Goal: Book appointment/travel/reservation

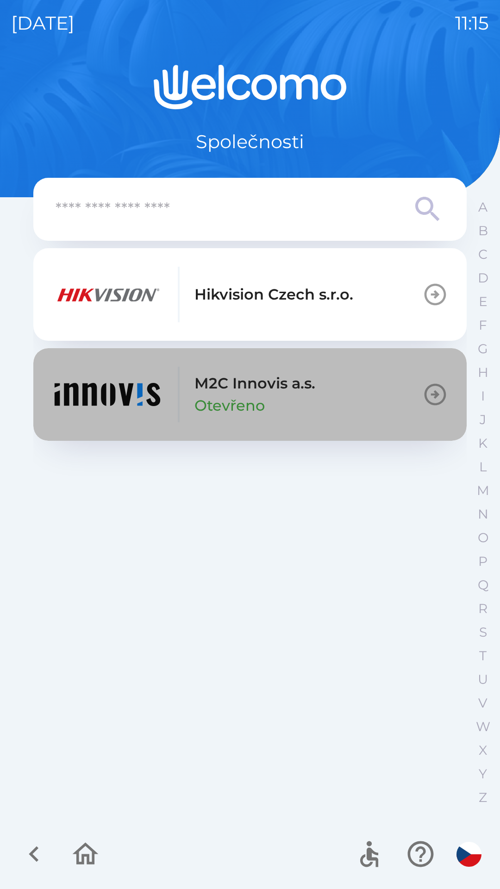
click at [204, 402] on p "Otevřeno" at bounding box center [229, 405] width 70 height 22
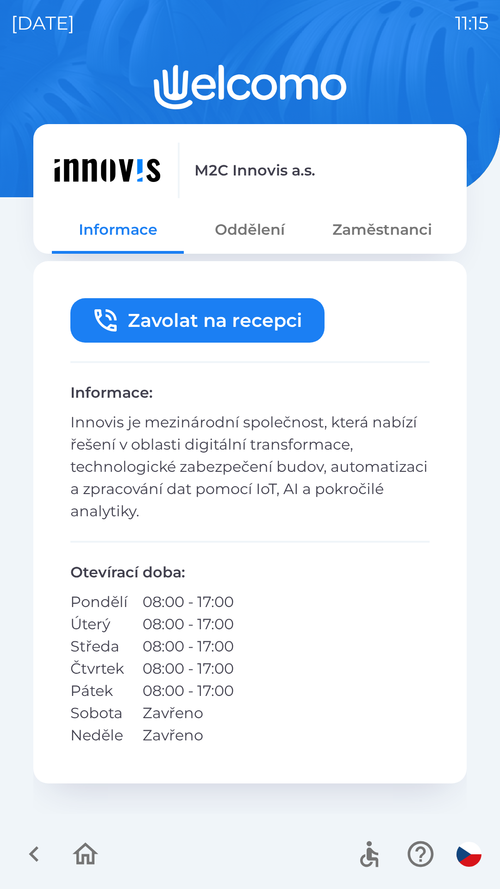
click at [253, 243] on button "Oddělení" at bounding box center [250, 229] width 132 height 33
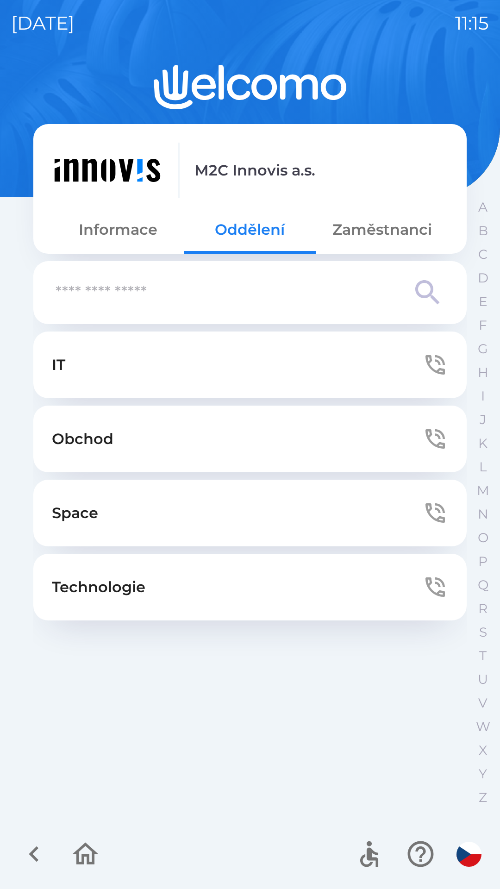
click at [367, 223] on button "Zaměstnanci" at bounding box center [382, 229] width 132 height 33
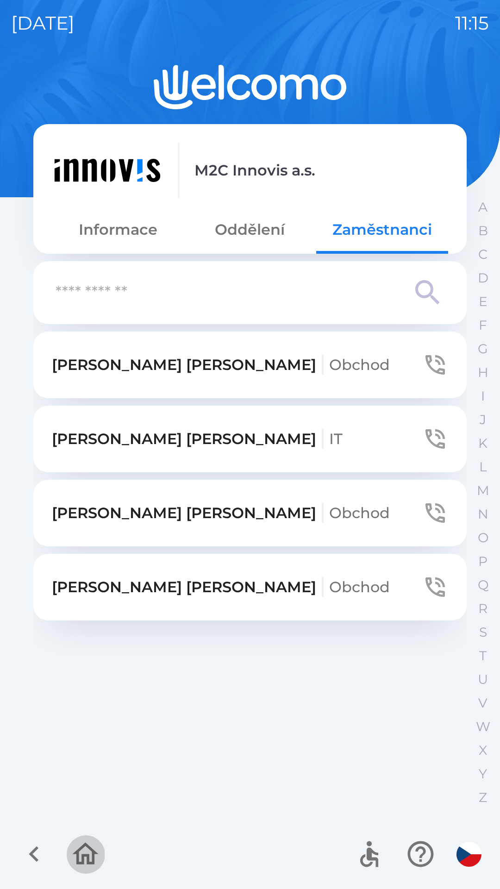
click at [67, 857] on button "button" at bounding box center [85, 854] width 38 height 38
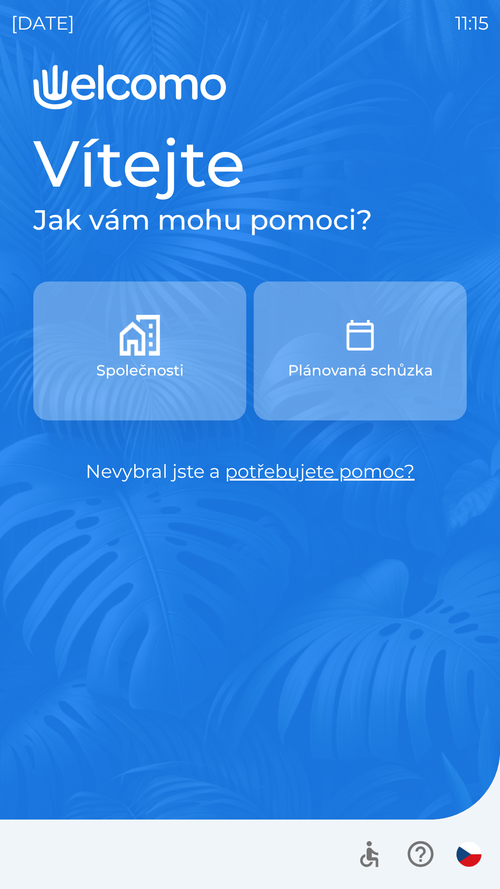
click at [329, 376] on p "Plánovaná schůzka" at bounding box center [360, 370] width 145 height 22
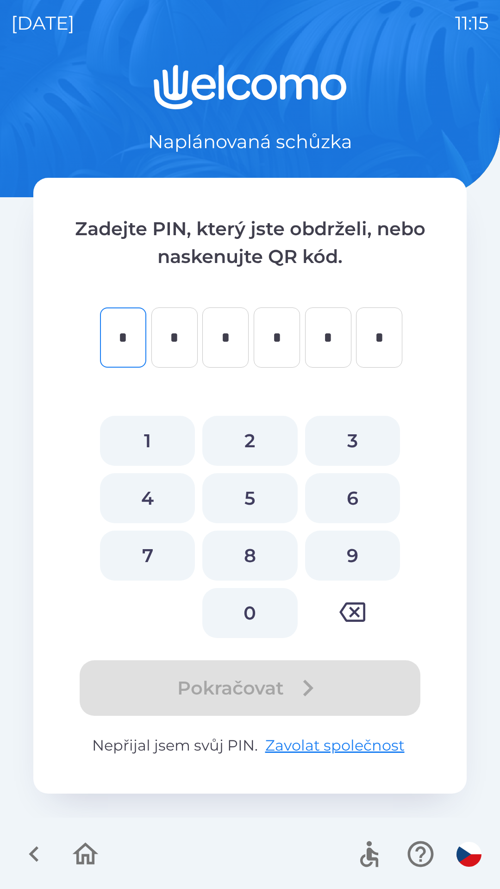
type input "*"
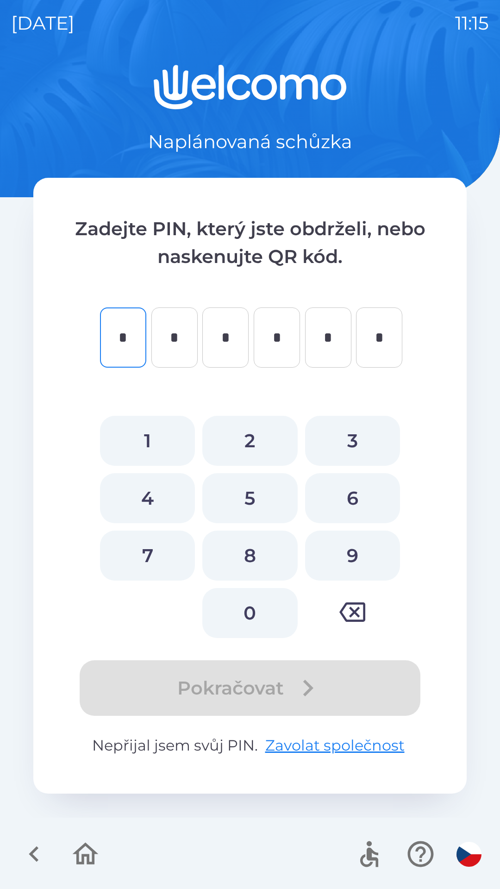
type input "*"
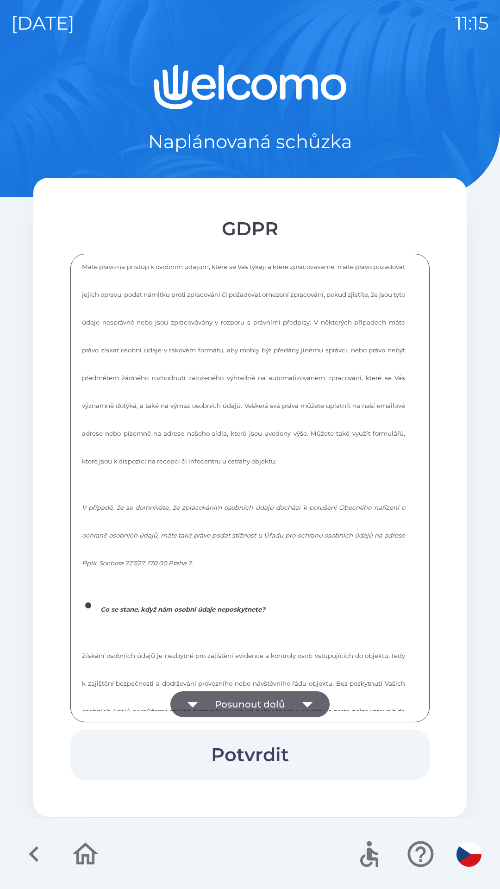
scroll to position [1249, 0]
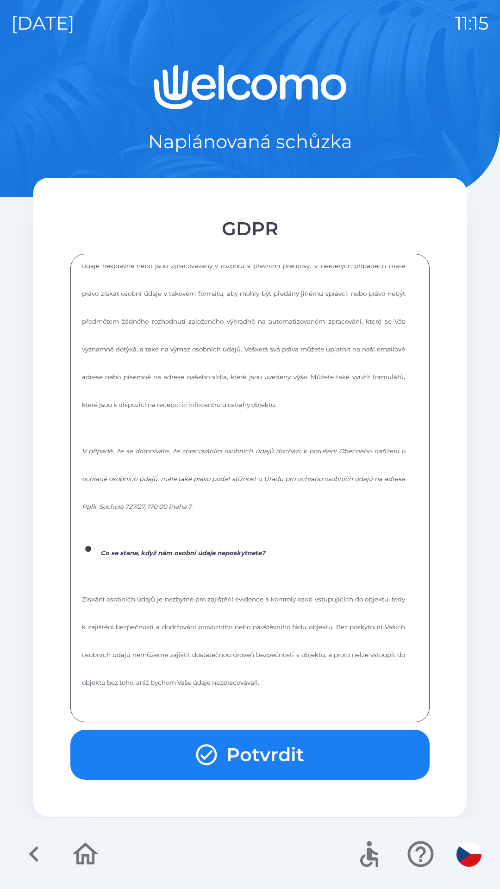
click at [246, 753] on button "Potvrdit" at bounding box center [249, 754] width 359 height 50
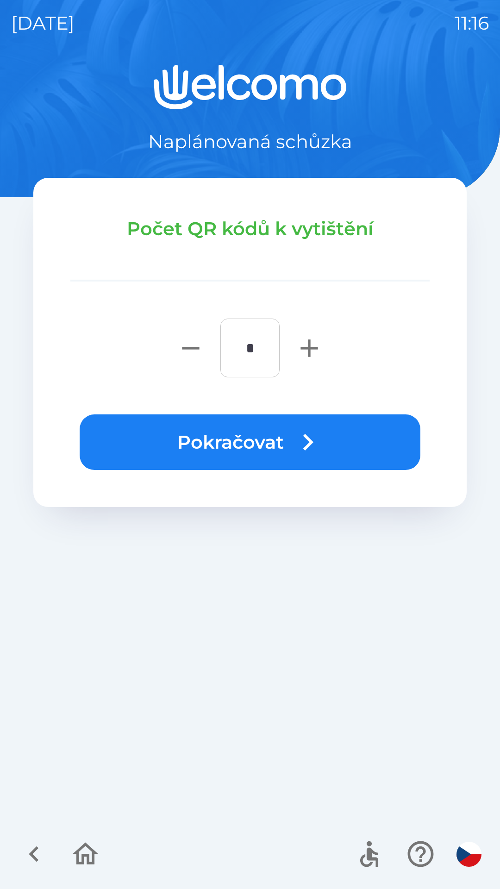
click at [224, 443] on button "Pokračovat" at bounding box center [250, 442] width 341 height 56
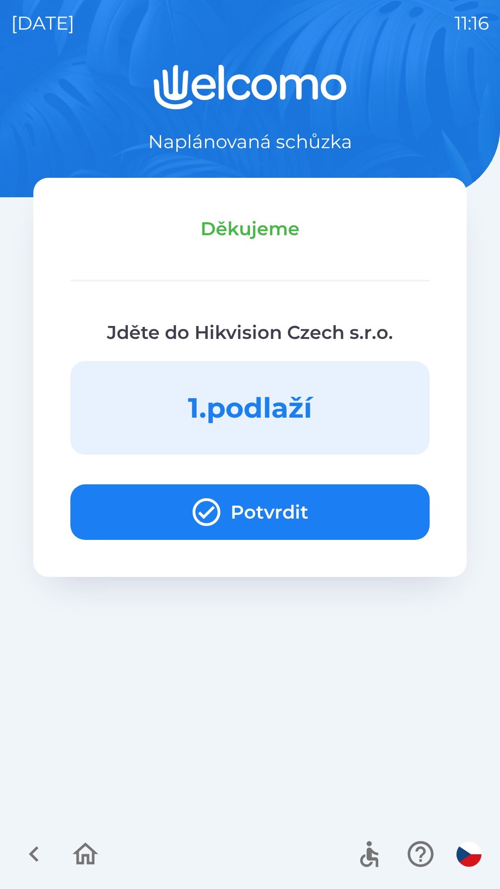
click at [166, 520] on button "Potvrdit" at bounding box center [249, 512] width 359 height 56
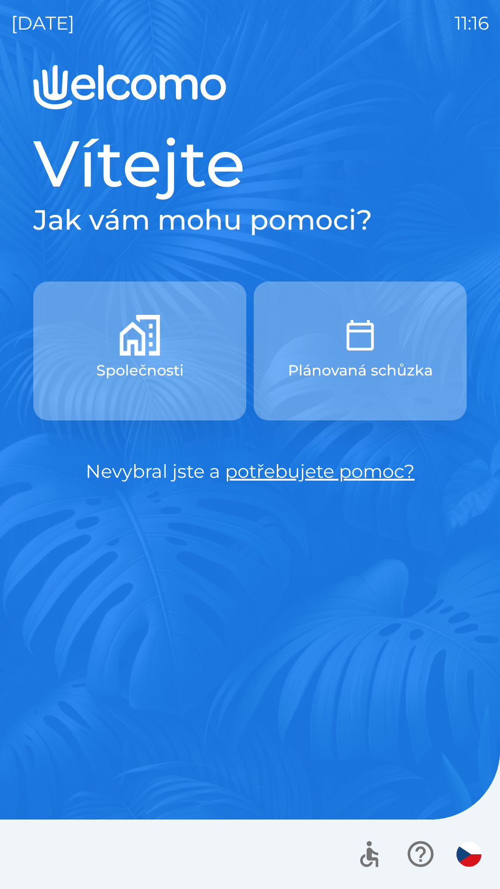
click at [161, 380] on p "Společnosti" at bounding box center [139, 370] width 87 height 22
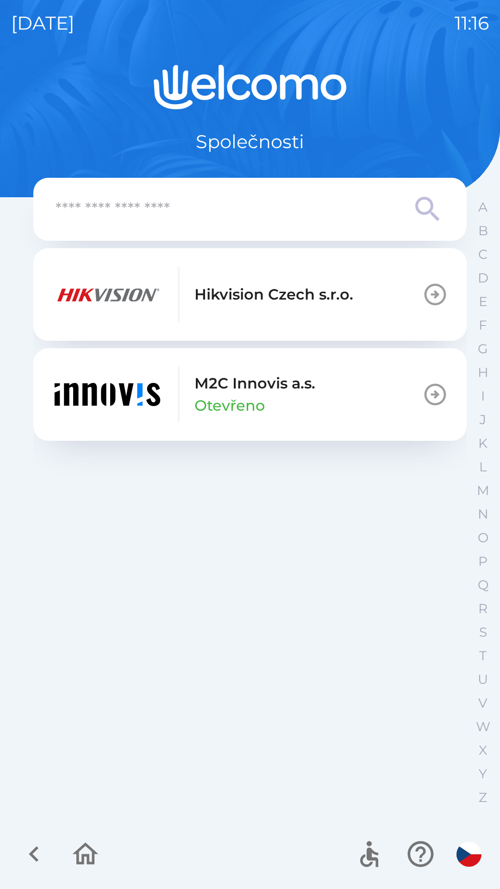
click at [224, 312] on div "Hikvision Czech s.r.o." at bounding box center [202, 295] width 301 height 56
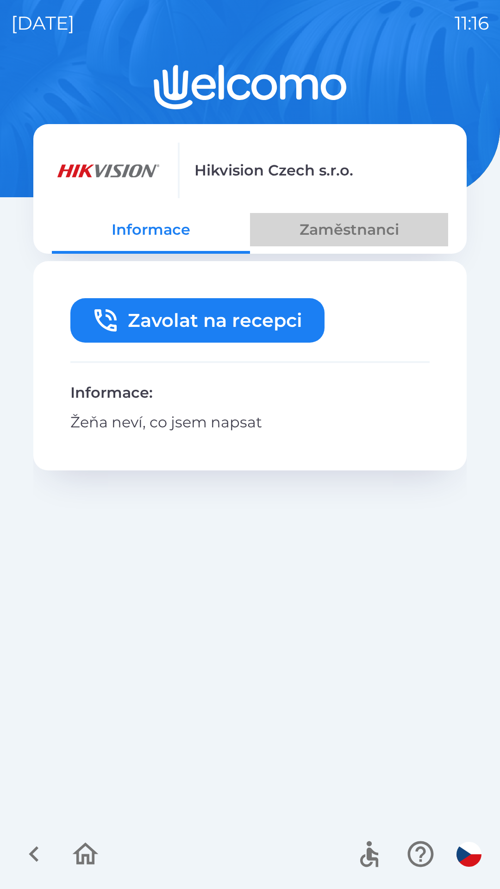
click at [318, 238] on button "Zaměstnanci" at bounding box center [349, 229] width 198 height 33
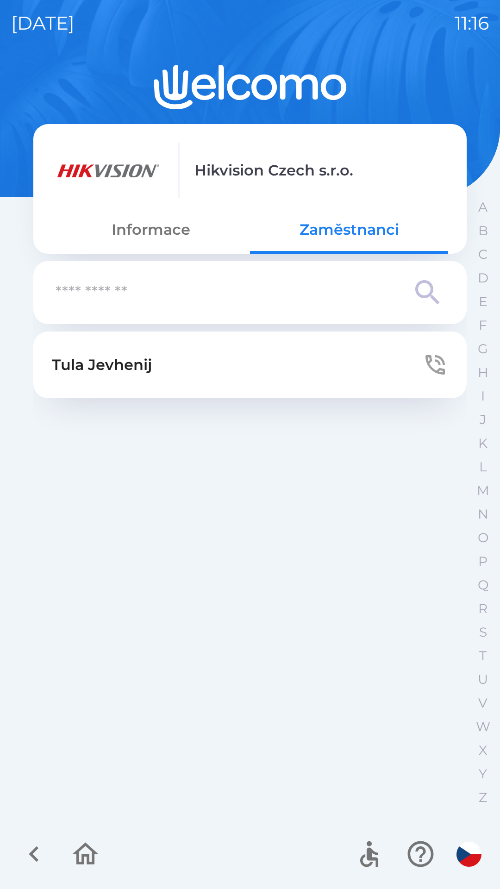
click at [72, 840] on icon "button" at bounding box center [85, 853] width 31 height 31
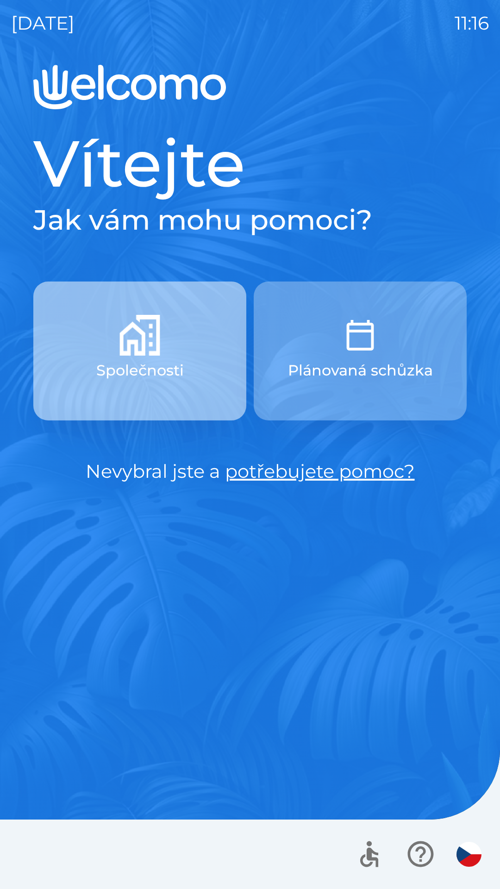
click at [170, 369] on p "Společnosti" at bounding box center [139, 370] width 87 height 22
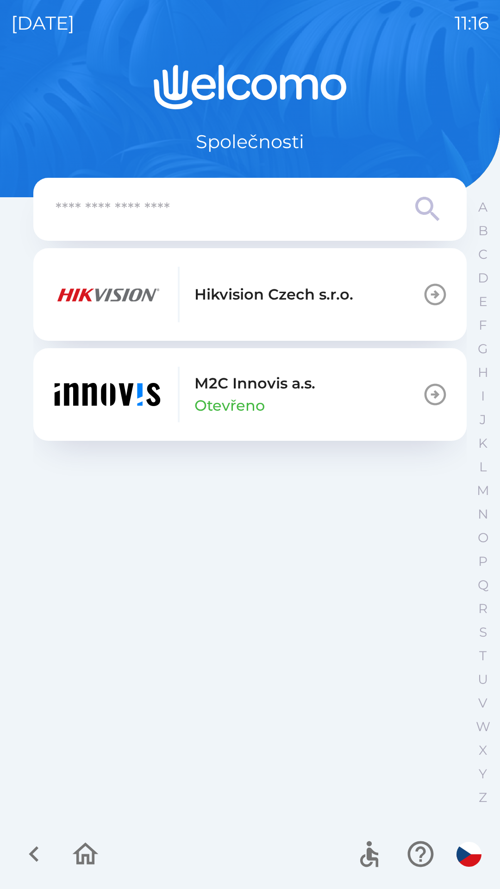
click at [235, 386] on p "M2C Innovis a.s." at bounding box center [254, 383] width 121 height 22
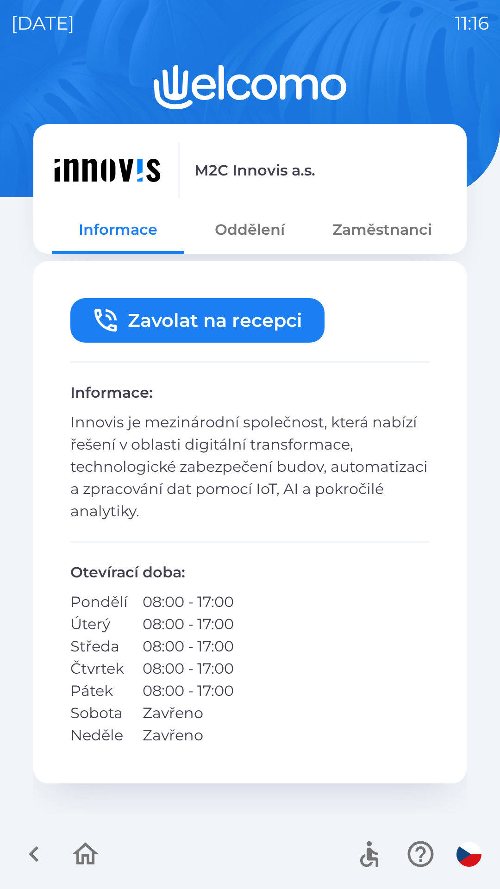
click at [364, 228] on button "Zaměstnanci" at bounding box center [382, 229] width 132 height 33
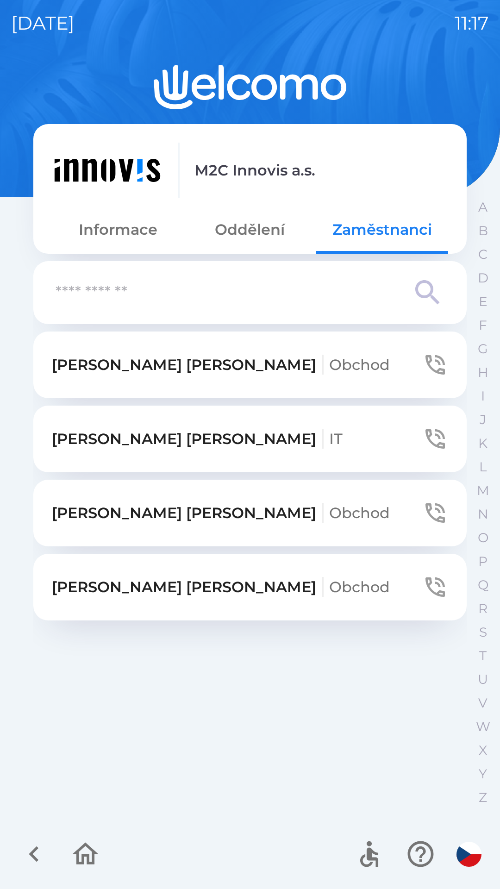
click at [329, 582] on span "Obchod" at bounding box center [359, 587] width 61 height 18
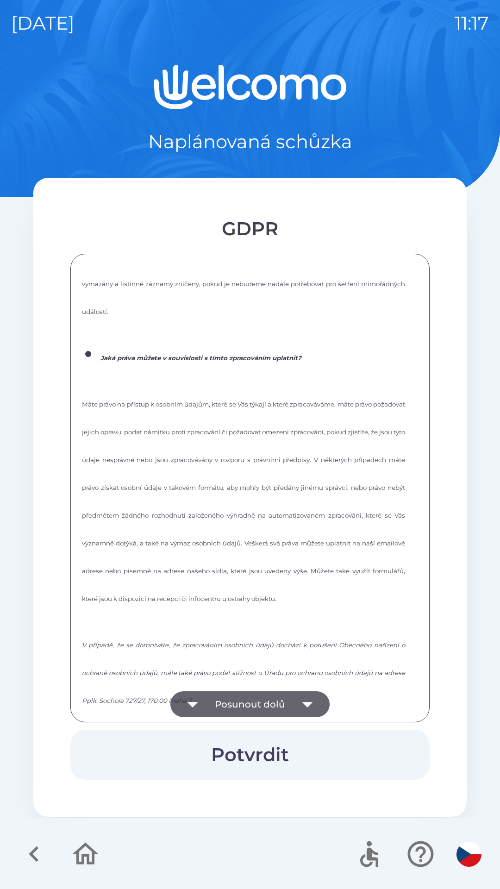
scroll to position [1249, 0]
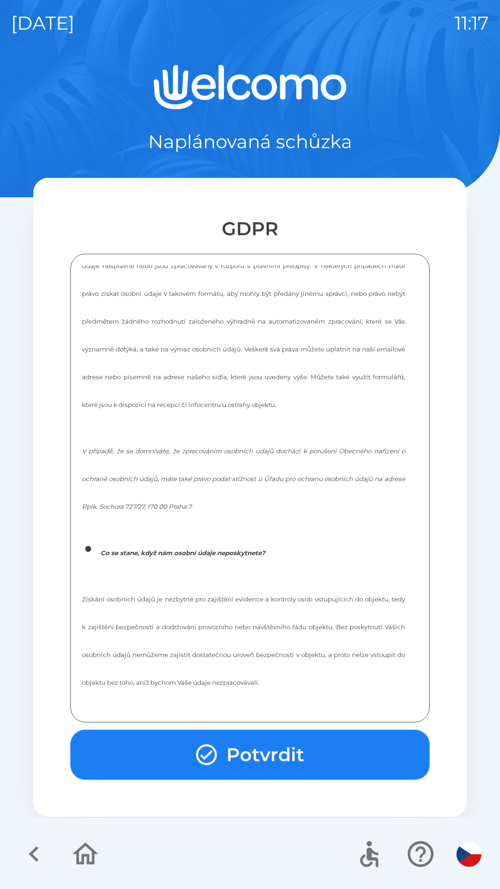
click at [260, 745] on button "Potvrdit" at bounding box center [249, 754] width 359 height 50
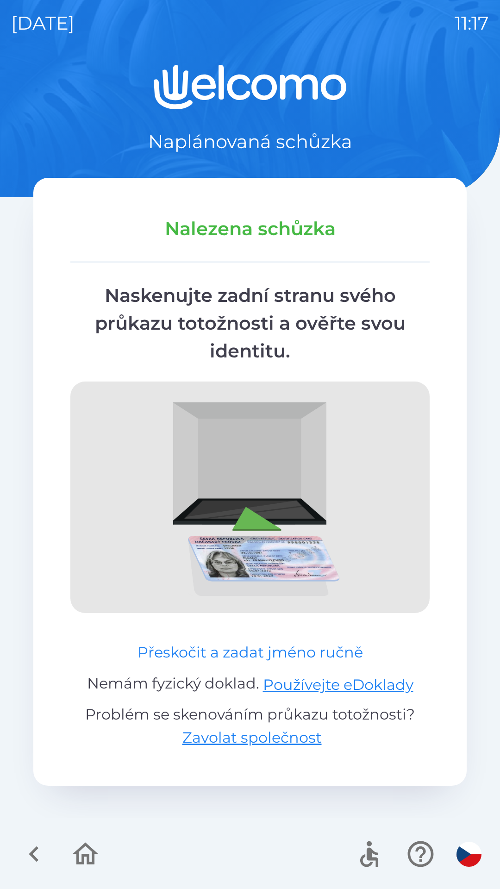
click at [271, 645] on button "Přeskočit a zadat jméno ručně" at bounding box center [250, 652] width 233 height 22
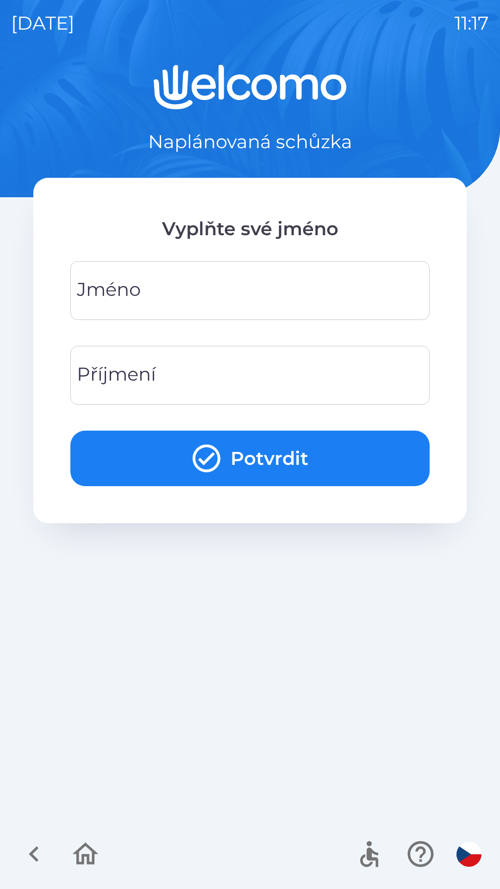
click at [321, 299] on input "Jméno" at bounding box center [249, 290] width 337 height 37
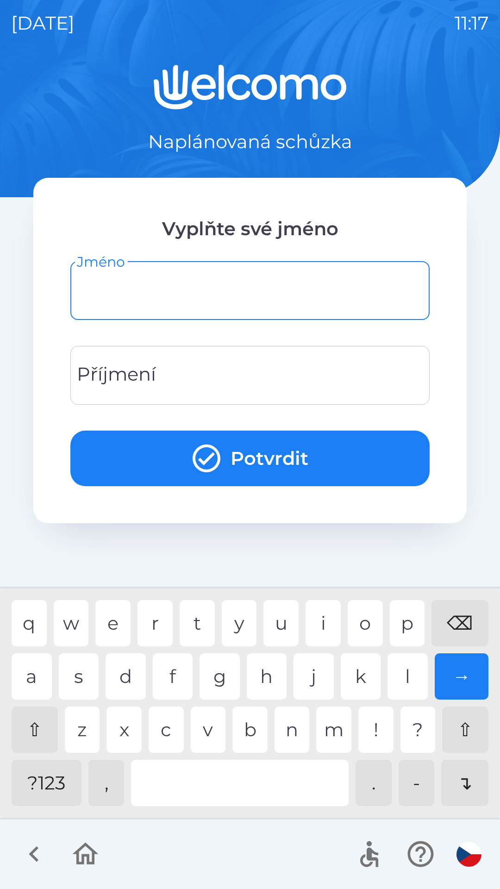
type input "*"
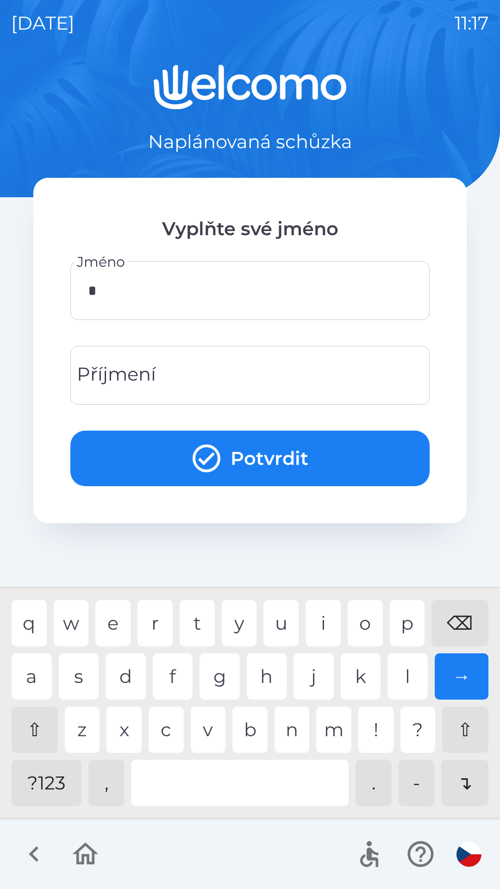
click at [109, 368] on div "Příjmení Příjmení" at bounding box center [249, 375] width 359 height 59
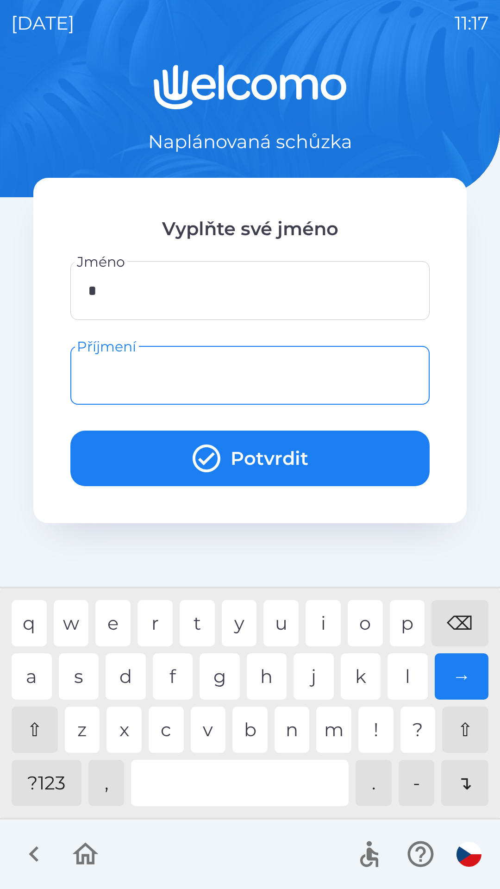
type input "*"
click at [81, 668] on div "s" at bounding box center [79, 676] width 40 height 46
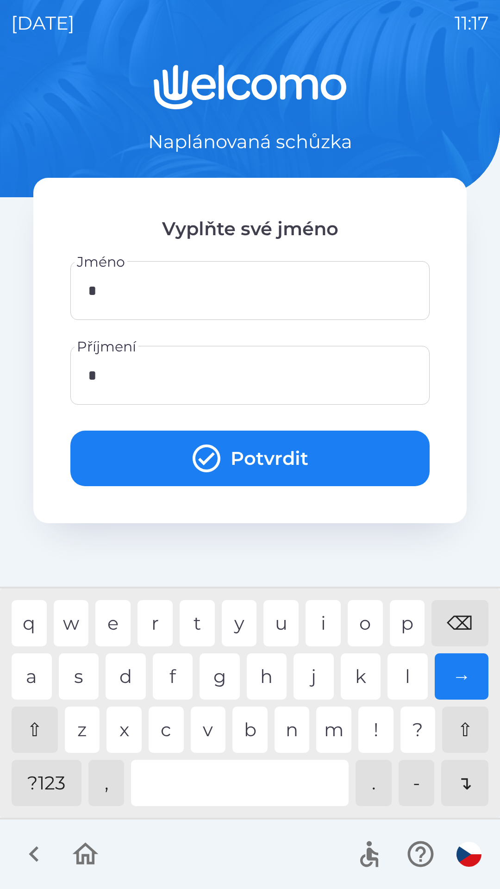
click at [118, 460] on button "Potvrdit" at bounding box center [249, 458] width 359 height 56
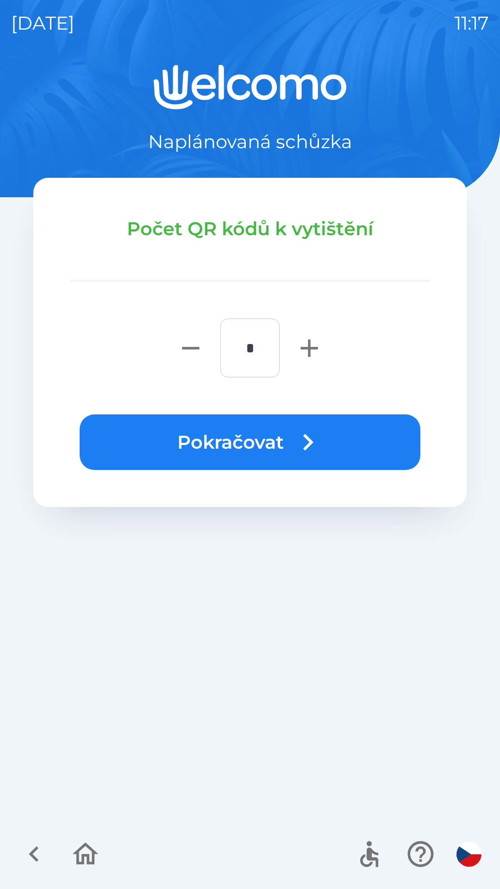
click at [197, 442] on button "Pokračovat" at bounding box center [250, 442] width 341 height 56
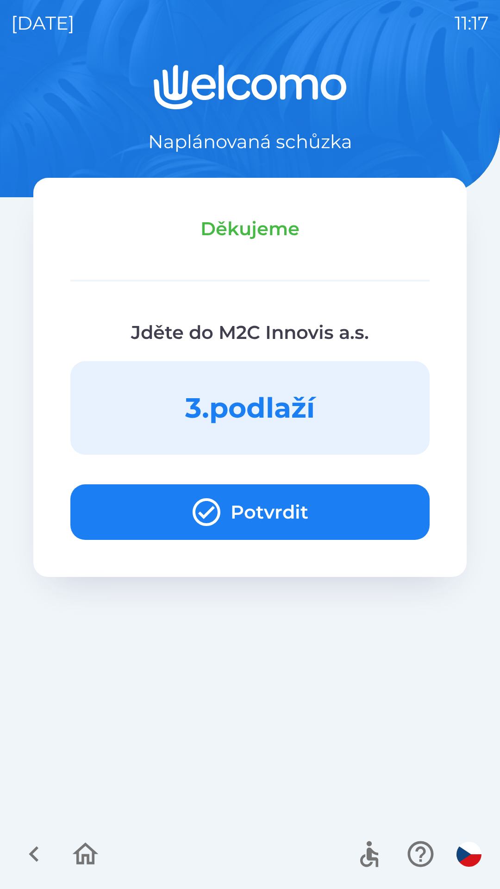
click at [354, 522] on button "Potvrdit" at bounding box center [249, 512] width 359 height 56
